Goal: Check status: Check status

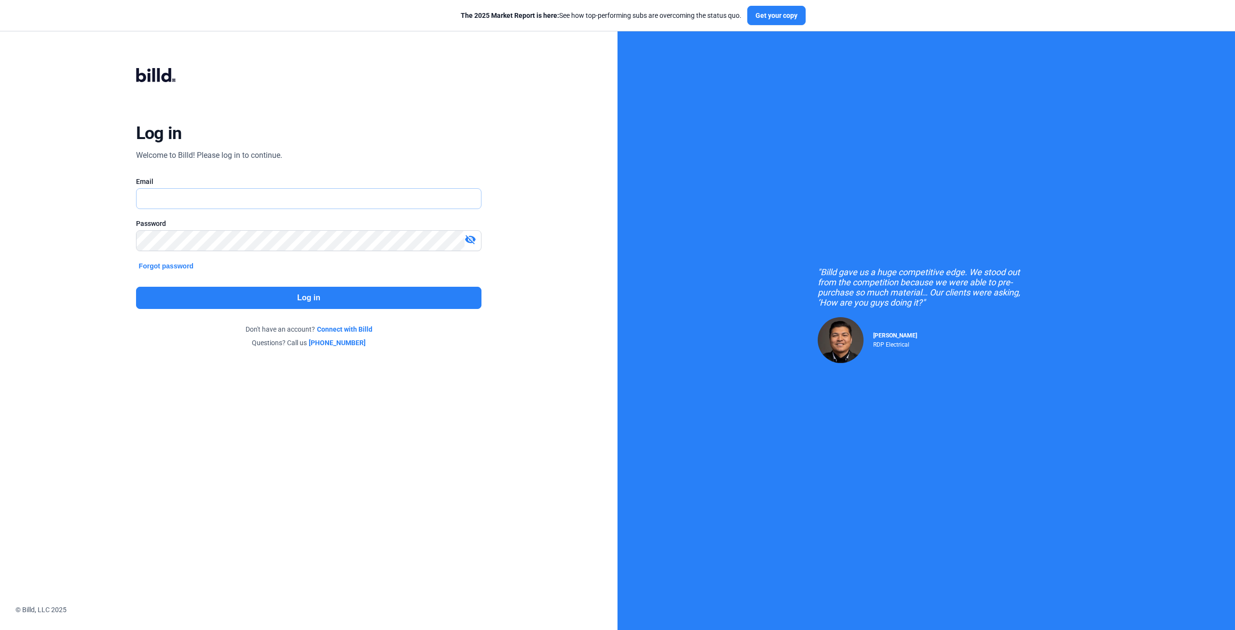
type input "[EMAIL_ADDRESS][DOMAIN_NAME]"
click at [311, 292] on button "Log in" at bounding box center [309, 298] width 346 height 22
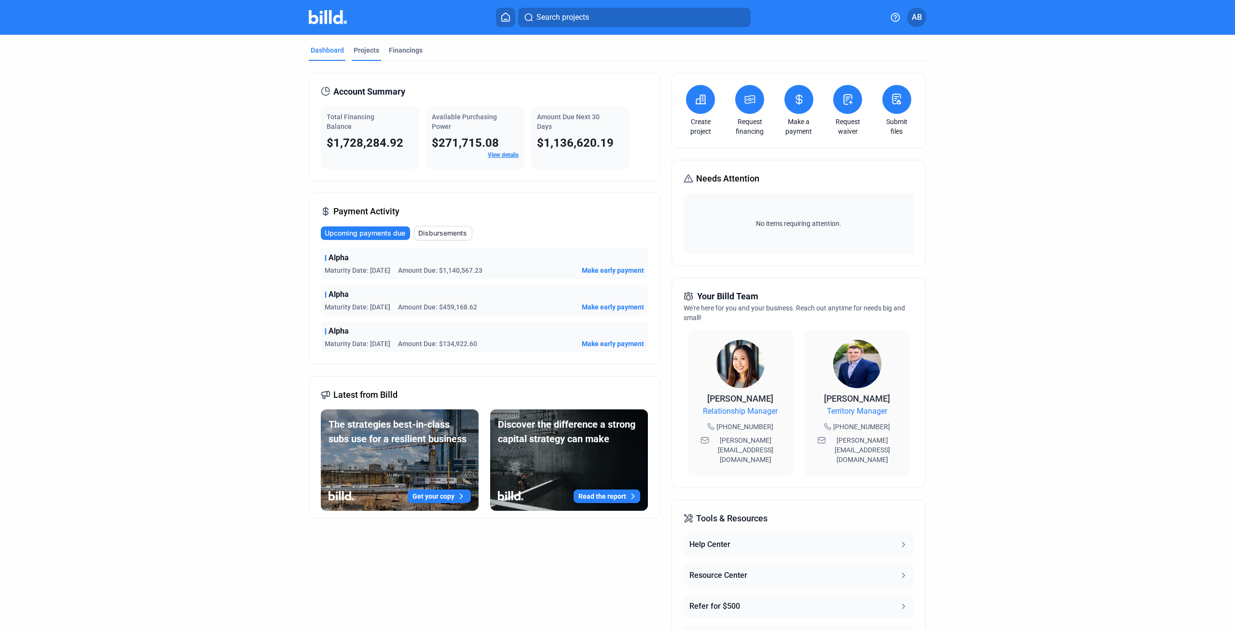
click at [357, 50] on div "Projects" at bounding box center [367, 50] width 26 height 10
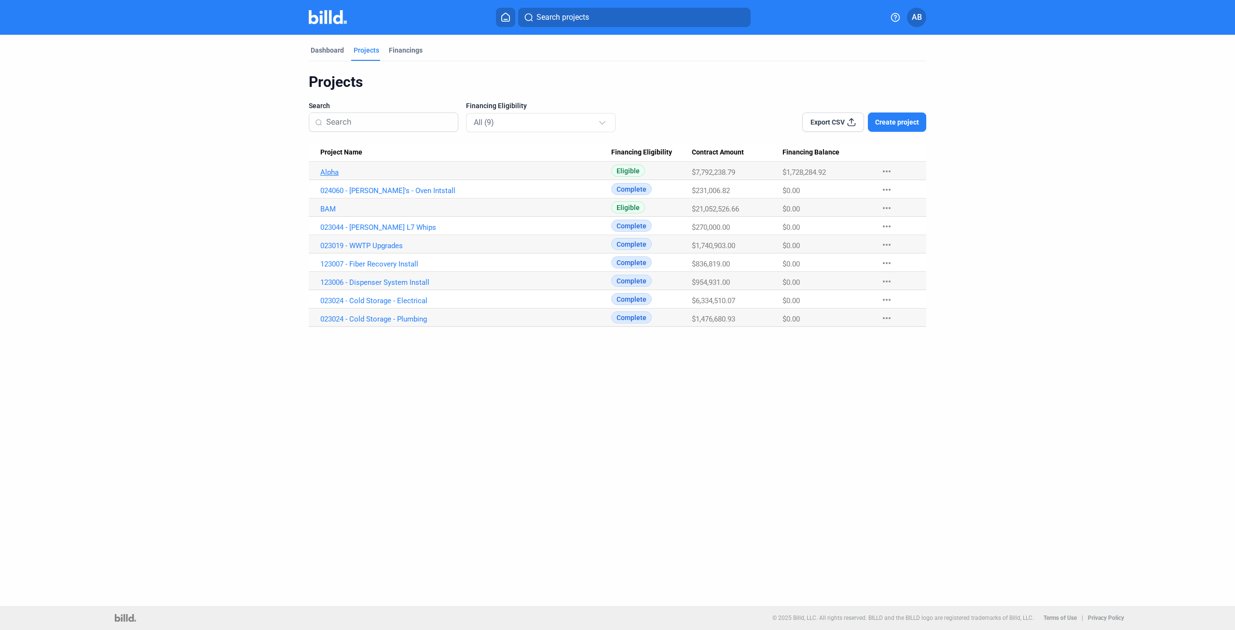
click at [328, 173] on link "Alpha" at bounding box center [465, 172] width 291 height 9
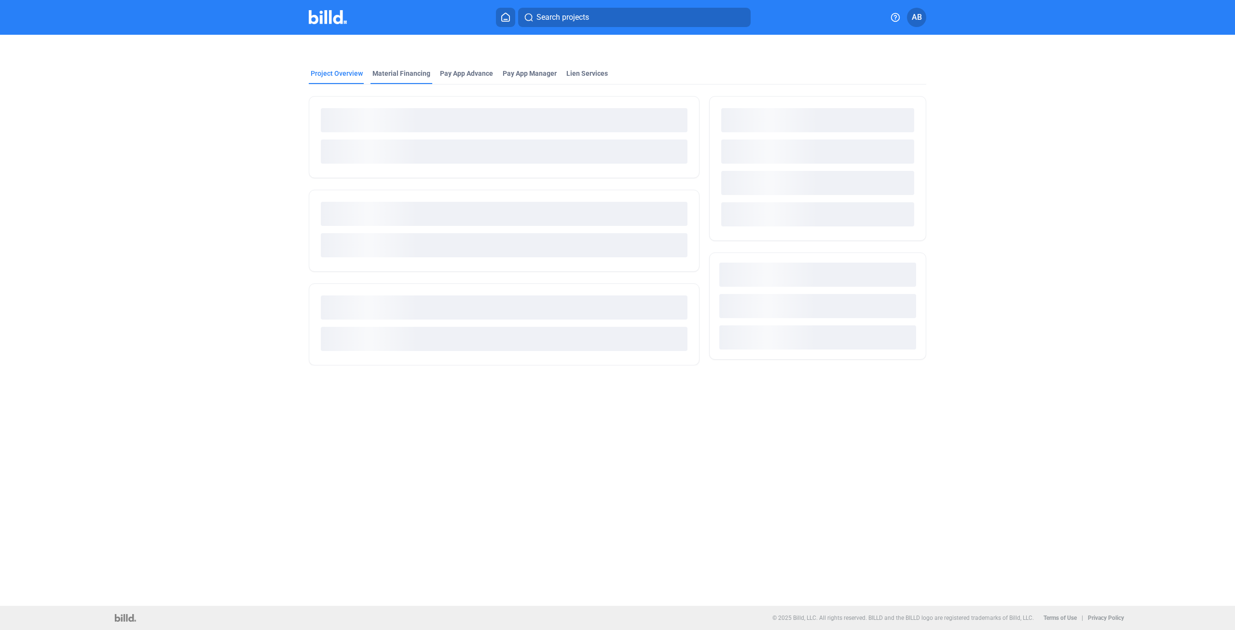
click at [390, 70] on div "Material Financing" at bounding box center [401, 74] width 58 height 10
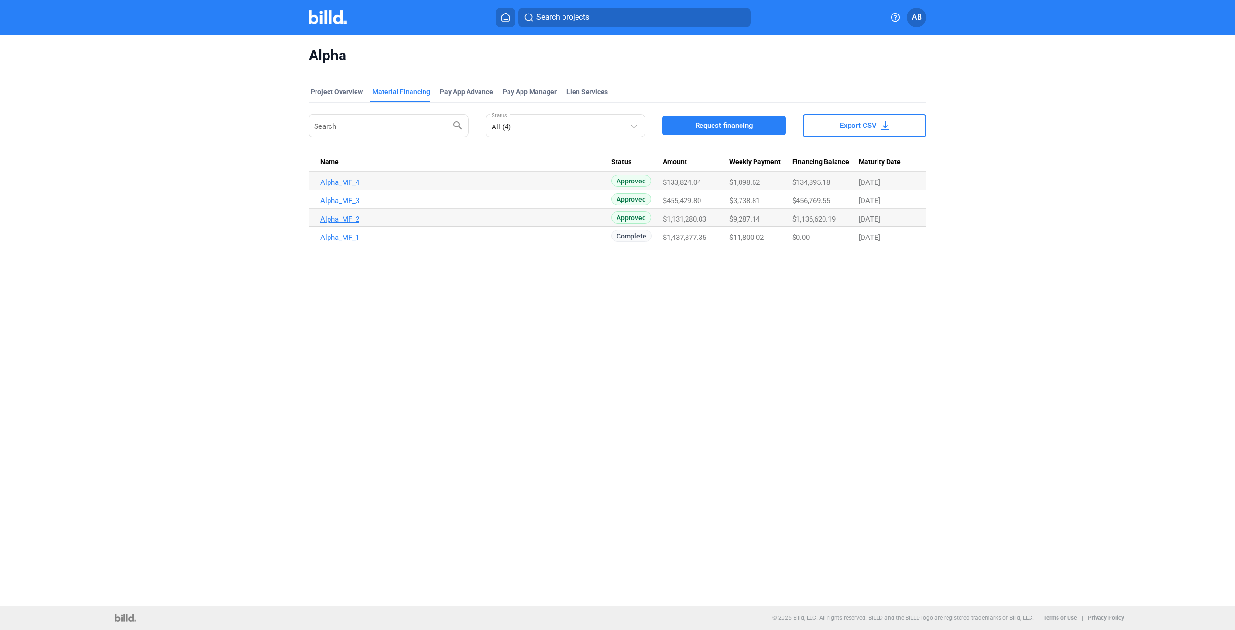
click at [344, 219] on link "Alpha_MF_2" at bounding box center [465, 219] width 291 height 9
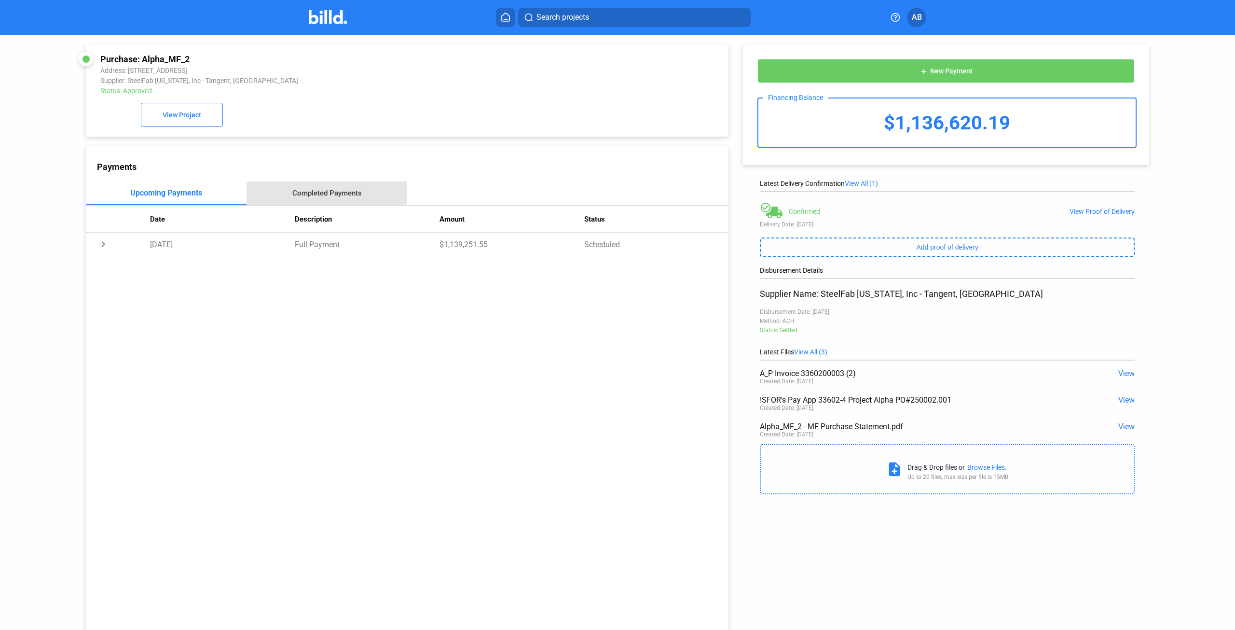
click at [322, 191] on div "Completed Payments" at bounding box center [327, 192] width 161 height 23
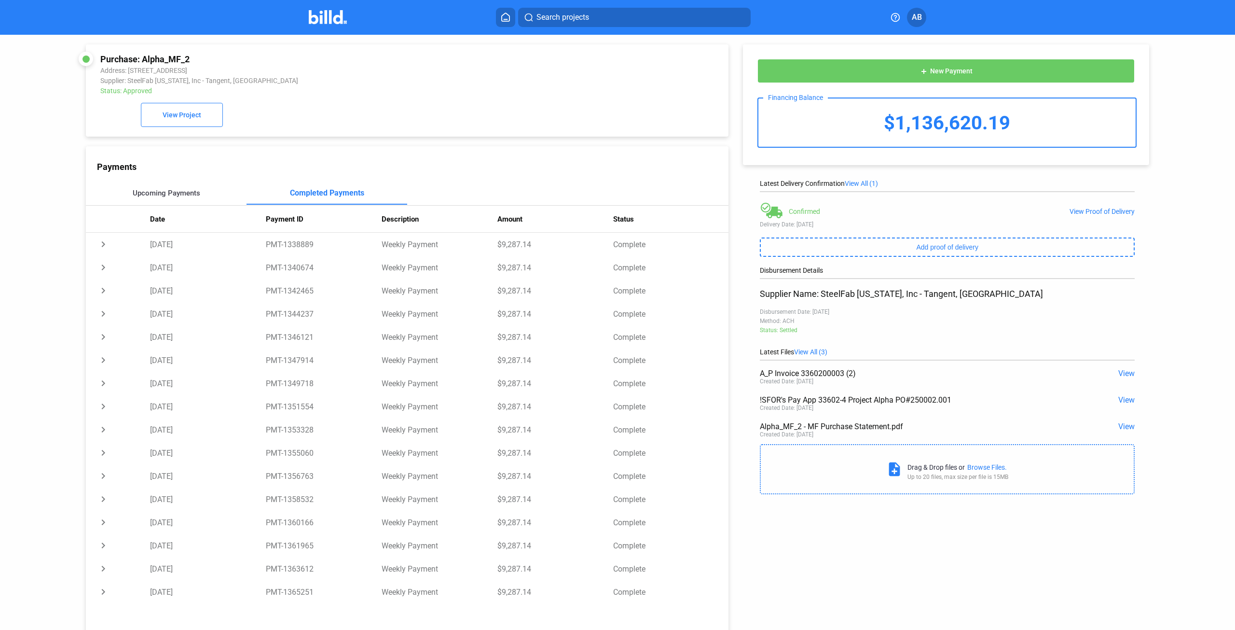
click at [176, 197] on div "Upcoming Payments" at bounding box center [167, 193] width 68 height 9
